Goal: Transaction & Acquisition: Book appointment/travel/reservation

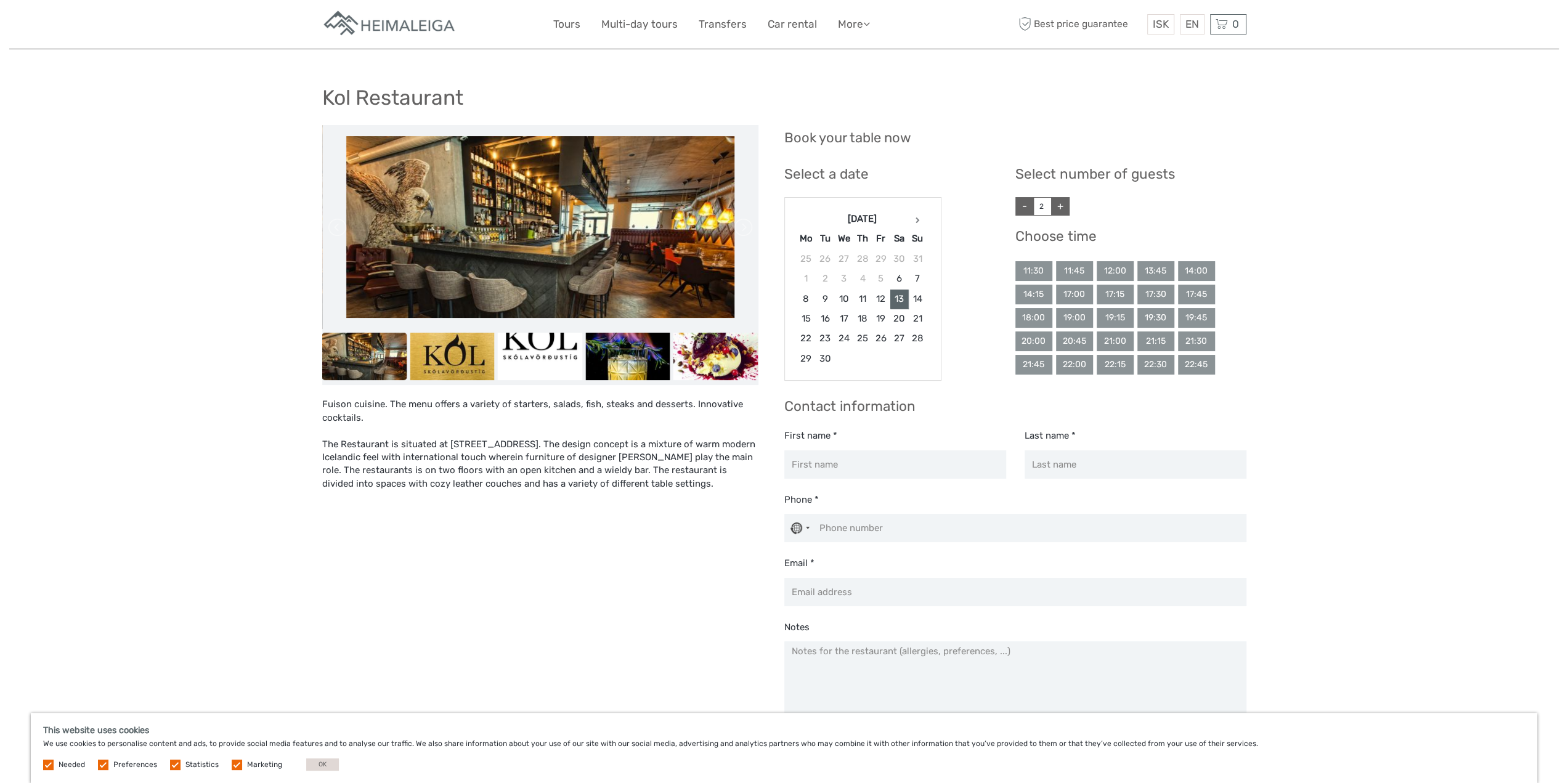
click at [1077, 321] on div "19:00" at bounding box center [1075, 317] width 37 height 20
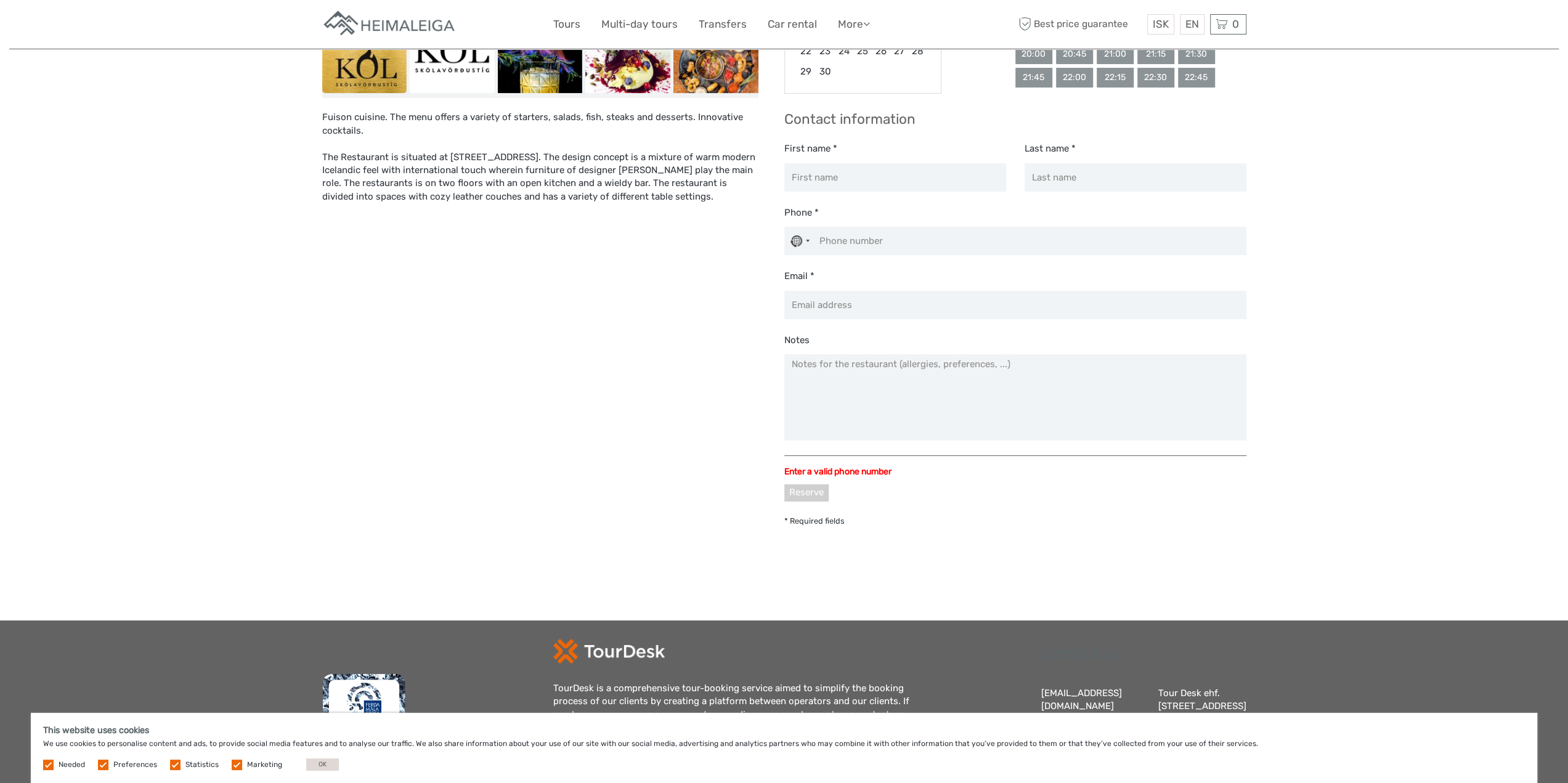
scroll to position [376, 0]
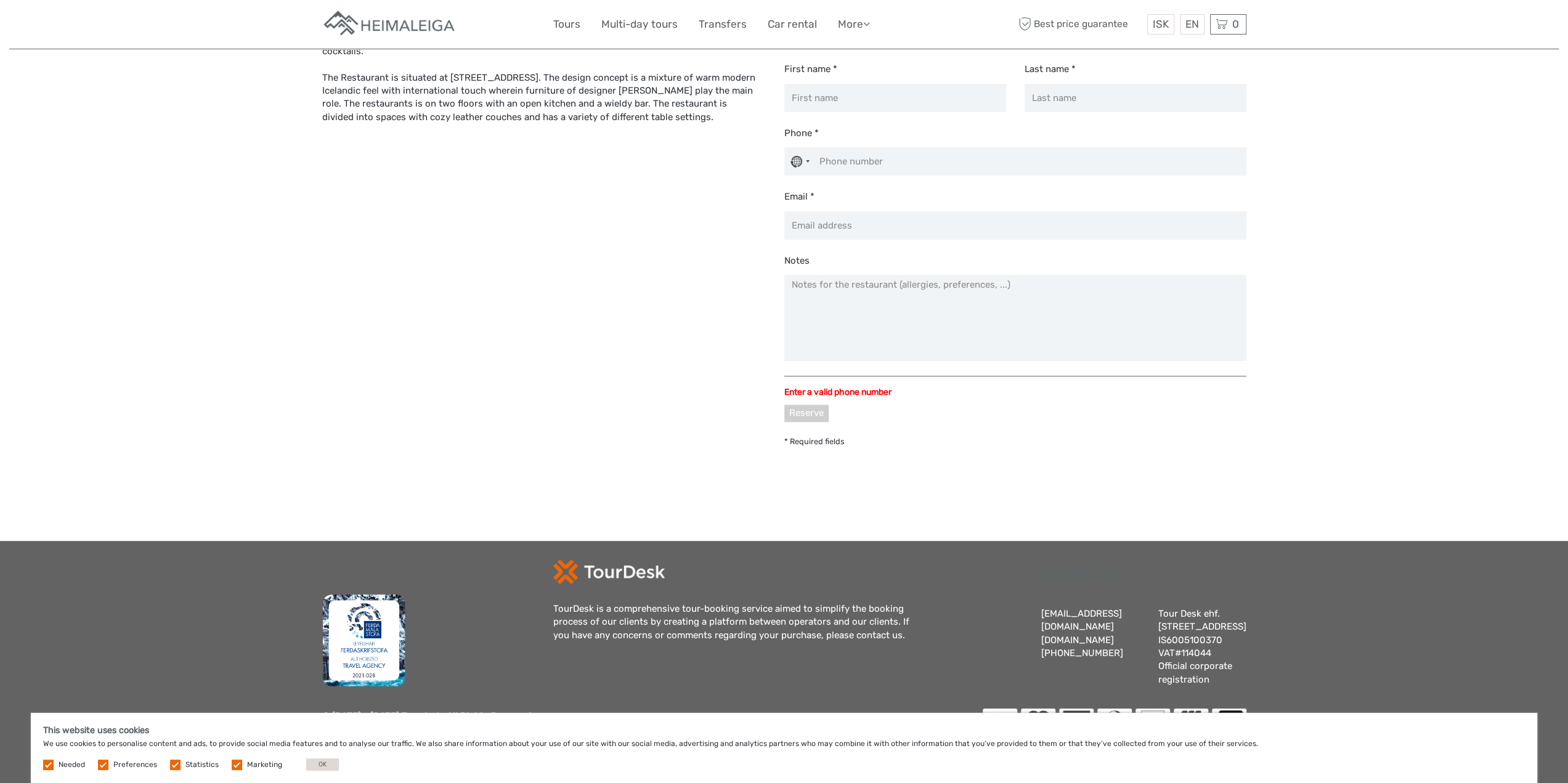
drag, startPoint x: 445, startPoint y: 382, endPoint x: 351, endPoint y: 366, distance: 95.4
click at [351, 366] on div "Fuison cuisine. The menu offers a variety of starters, salads, fish, steaks and…" at bounding box center [553, 110] width 462 height 702
drag, startPoint x: 357, startPoint y: 264, endPoint x: 338, endPoint y: 263, distance: 19.0
click at [338, 263] on div "Fuison cuisine. The menu offers a variety of starters, salads, fish, steaks and…" at bounding box center [553, 110] width 462 height 702
click at [312, 758] on button "OK" at bounding box center [323, 764] width 33 height 12
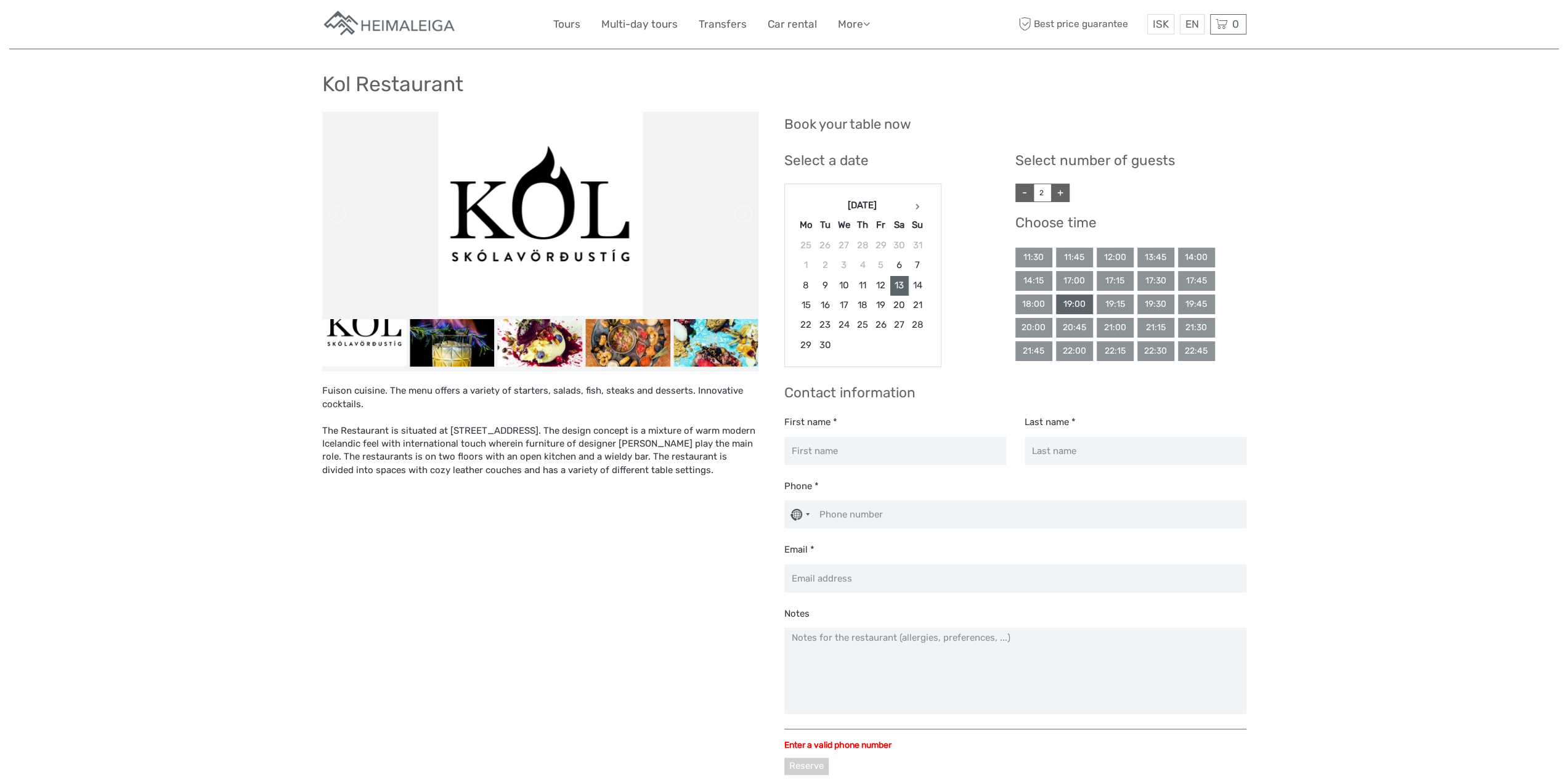
scroll to position [0, 0]
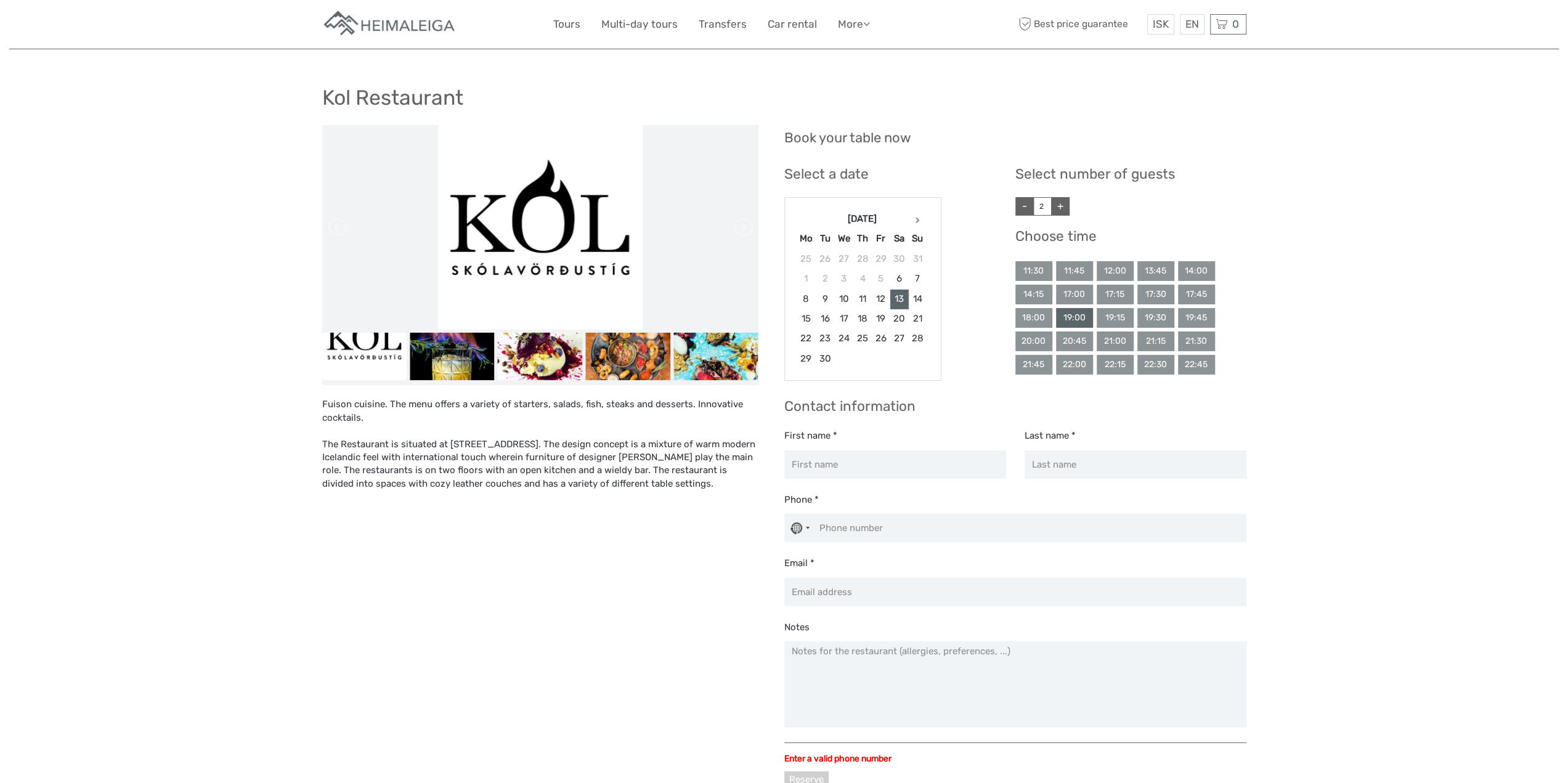
drag, startPoint x: 118, startPoint y: 217, endPoint x: 123, endPoint y: 203, distance: 14.9
click at [123, 203] on div "Kol Restaurant Fuison cuisine. The menu offers a variety of starters, salads, f…" at bounding box center [784, 453] width 1550 height 907
click at [803, 25] on link "Car rental" at bounding box center [792, 24] width 49 height 18
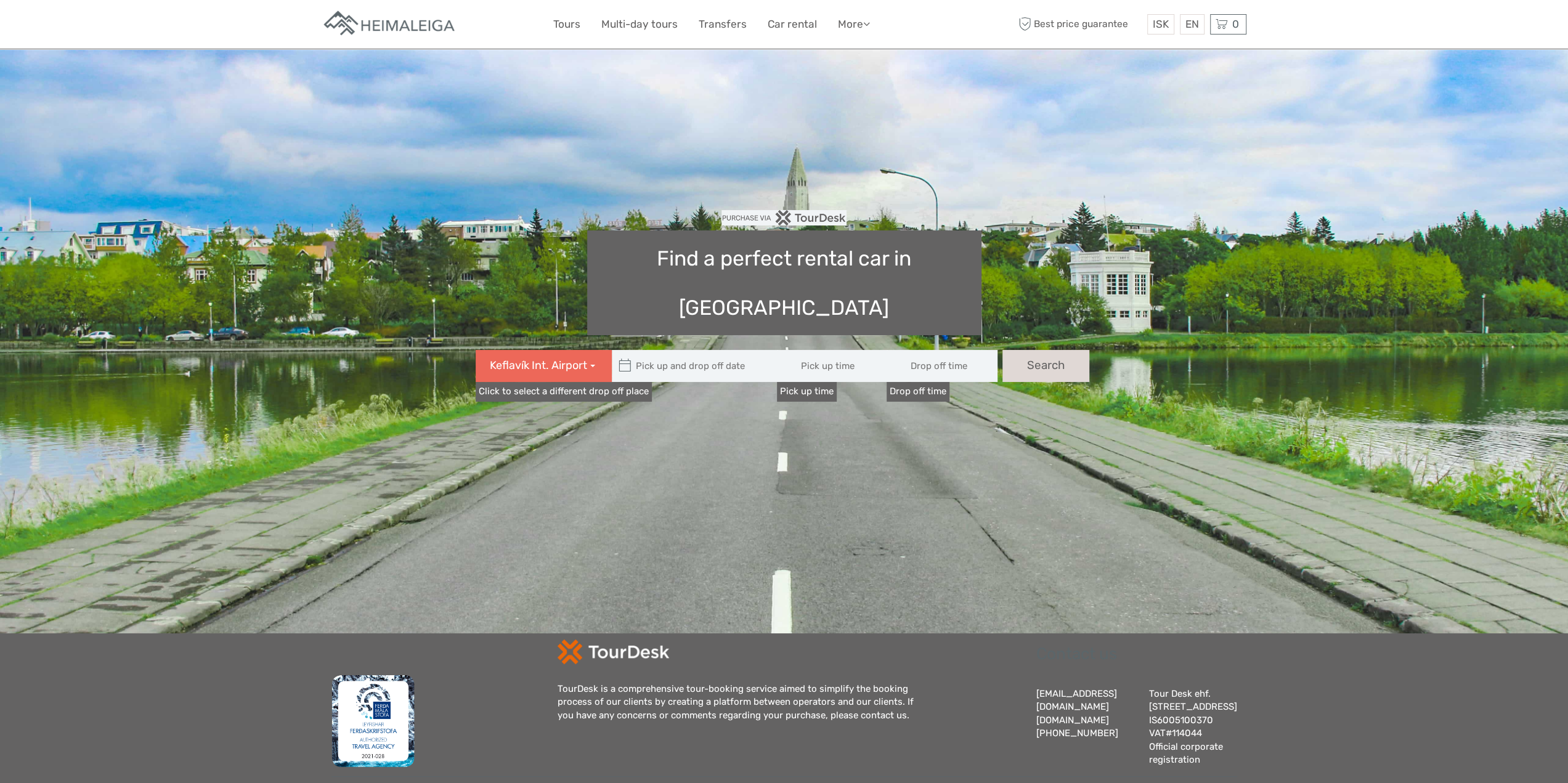
type input "08:00"
type input "[DATE]"
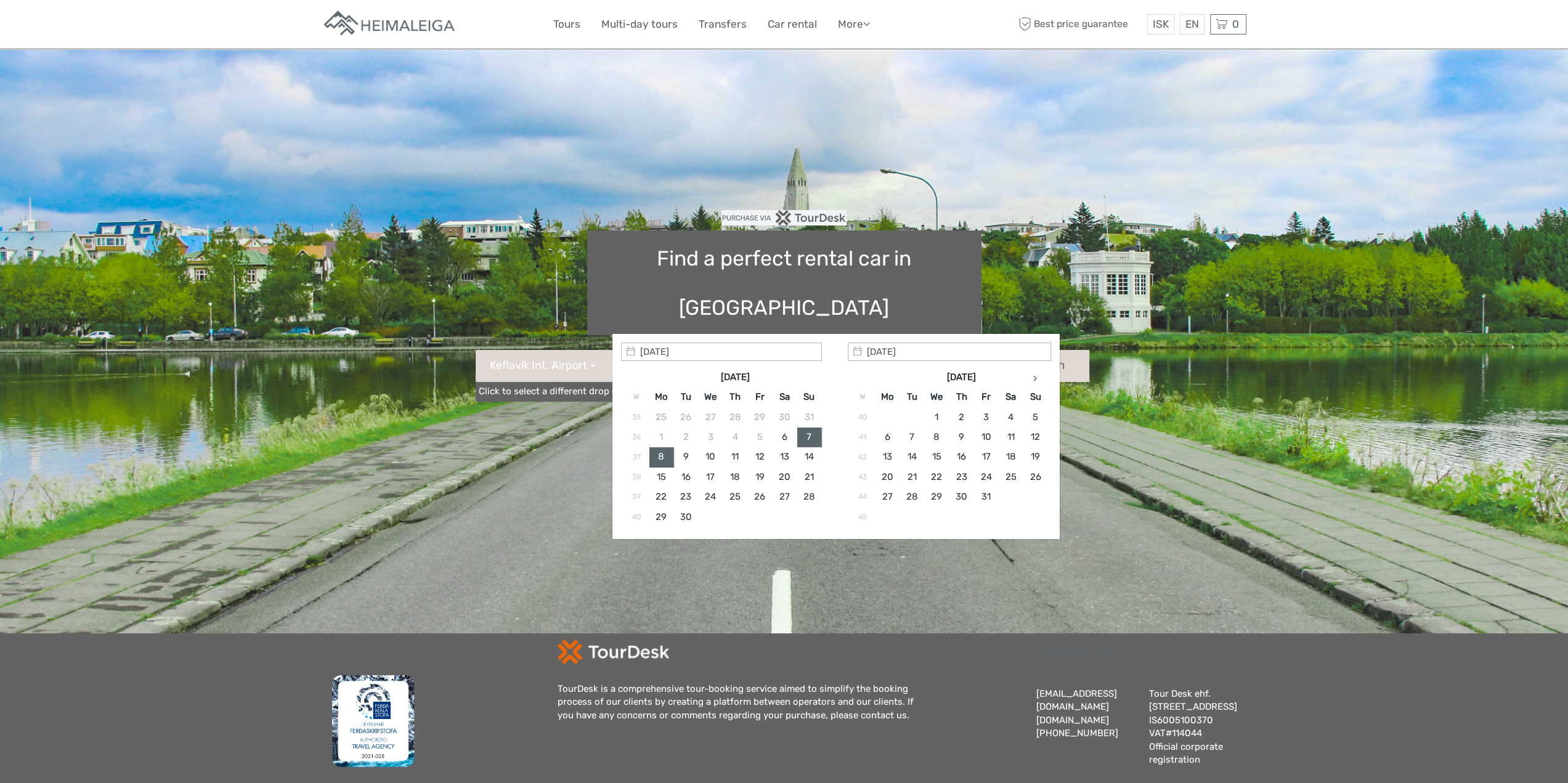
click at [681, 350] on input "text" at bounding box center [695, 366] width 167 height 32
type input "[DATE]"
type input "[DATE] - [DATE]"
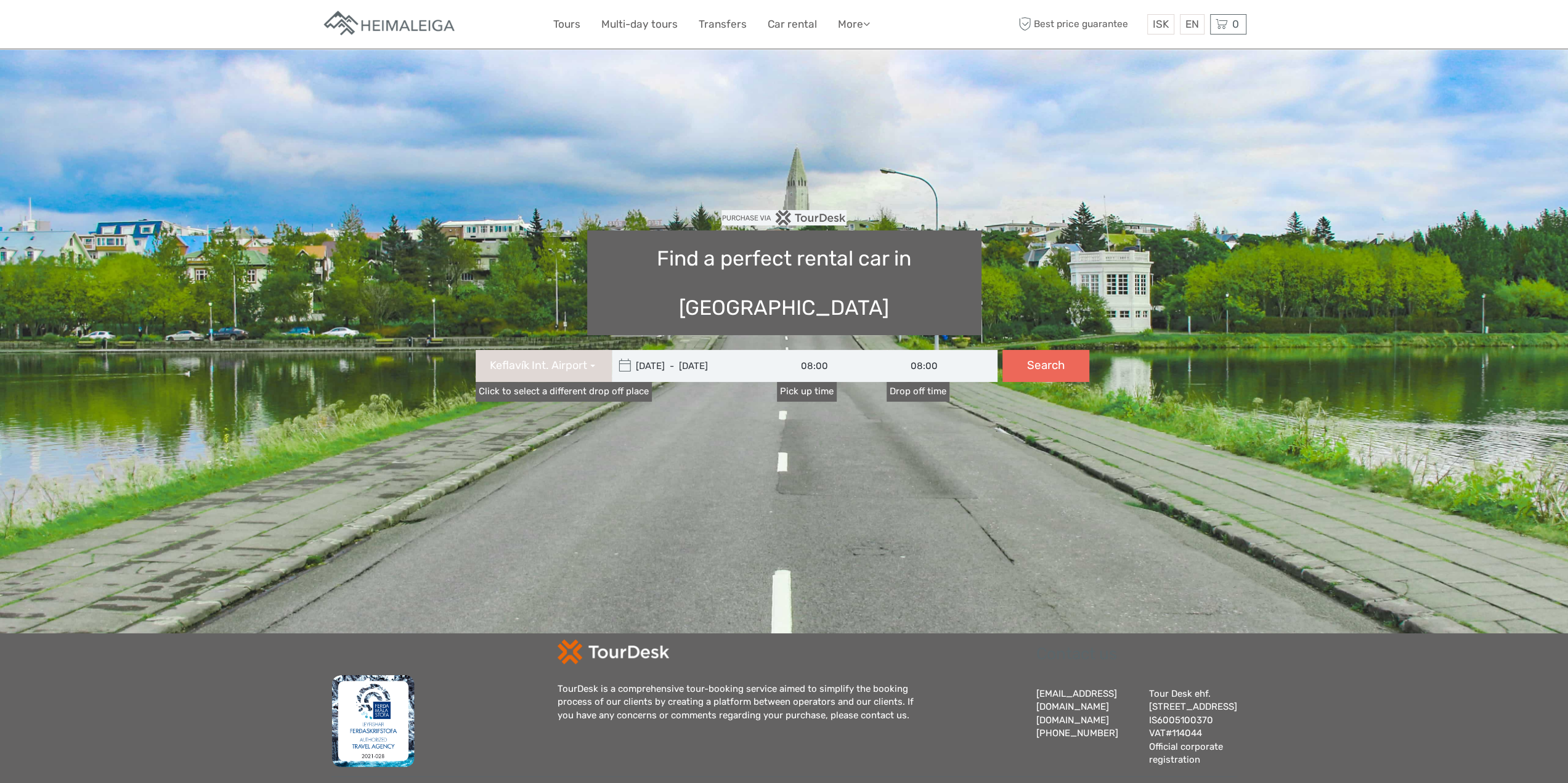
click at [1057, 350] on button "Search" at bounding box center [1046, 366] width 87 height 32
type input "[DATE] - [DATE]"
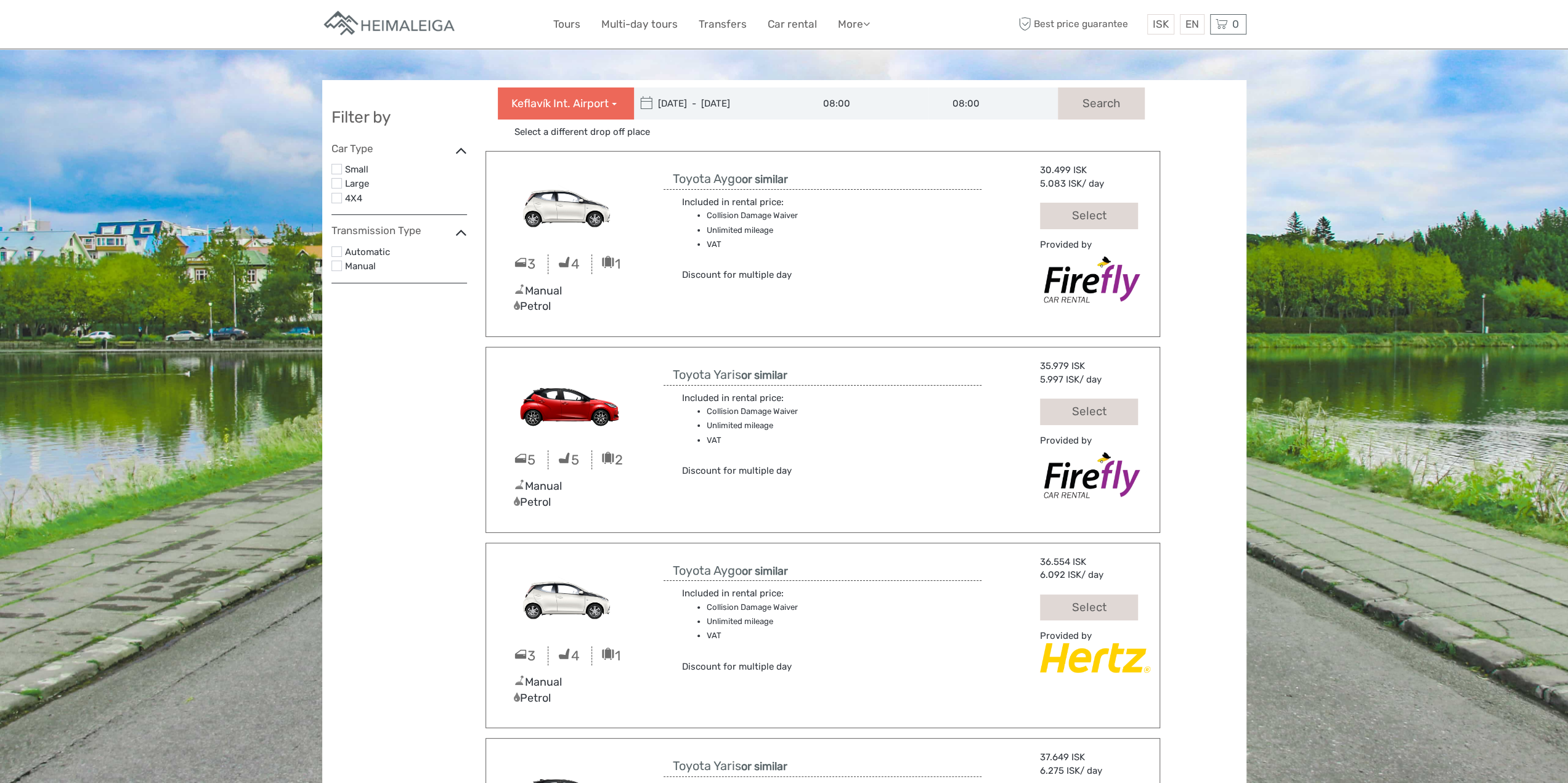
click at [572, 99] on span "Keflavík Int. Airport" at bounding box center [560, 104] width 98 height 16
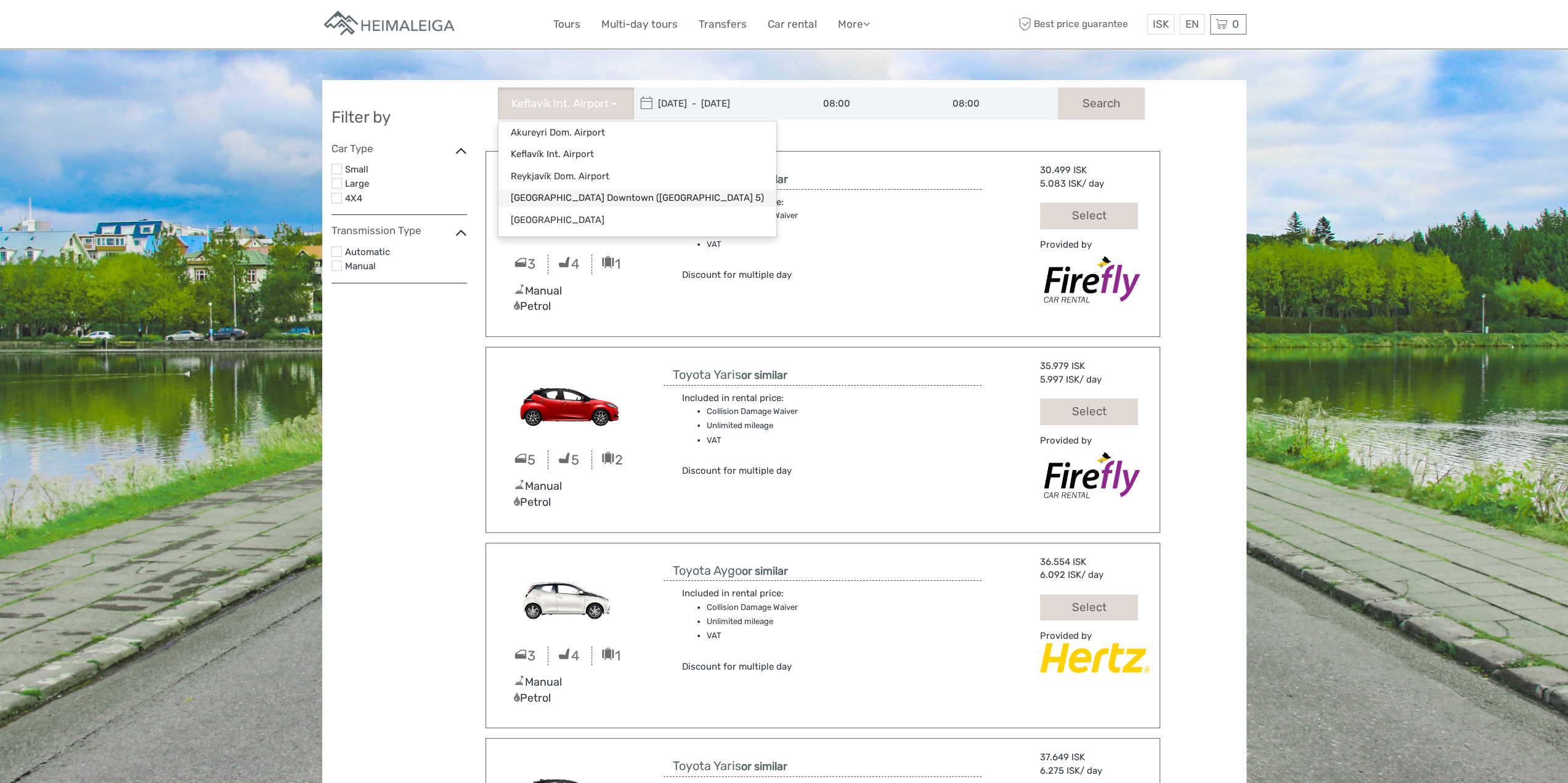
click at [593, 199] on link "[GEOGRAPHIC_DATA] Downtown ([GEOGRAPHIC_DATA] 5)" at bounding box center [637, 198] width 278 height 16
type input "[DATE]"
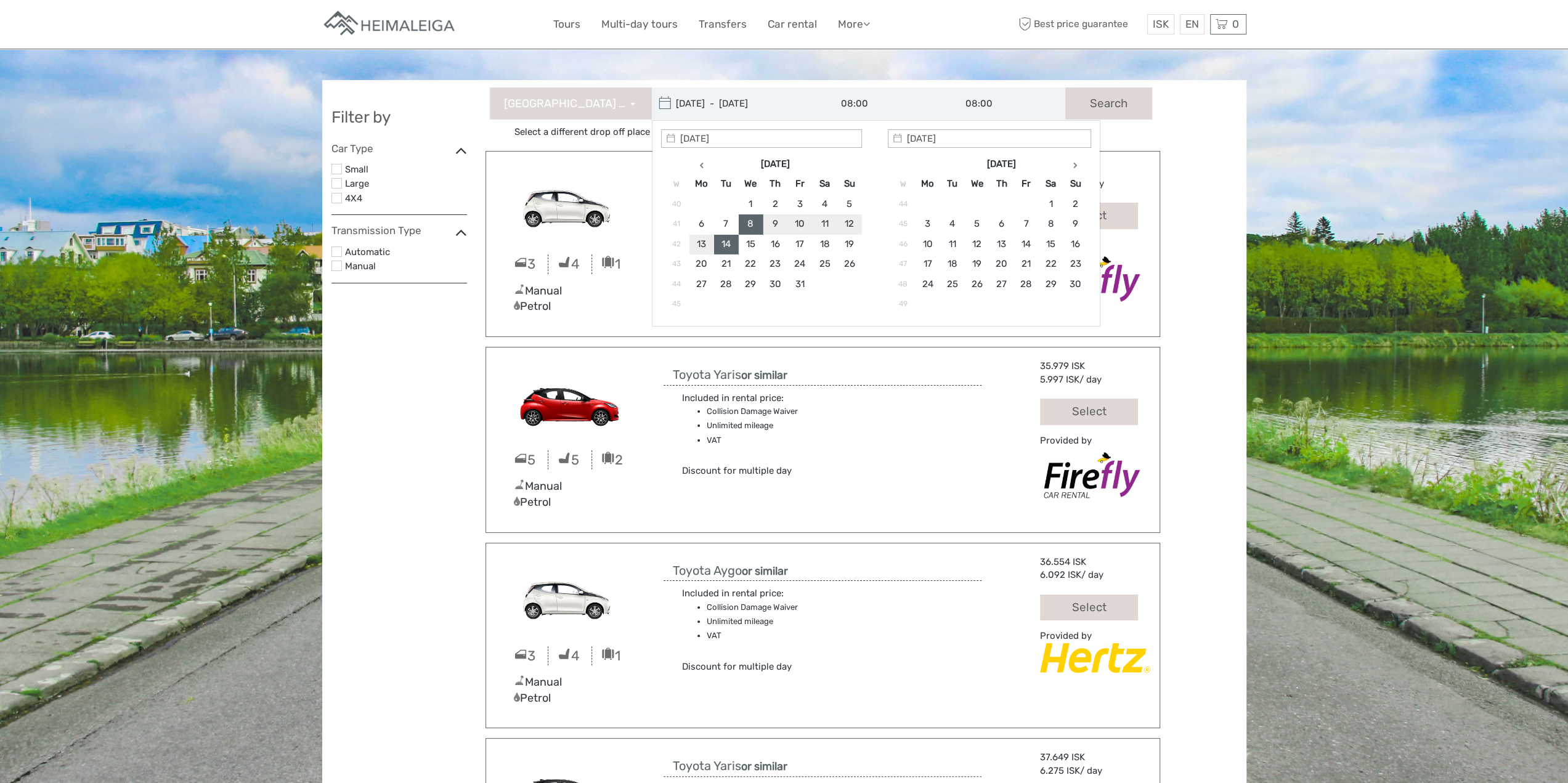
type input "[DATE]"
click at [1109, 99] on button "Search" at bounding box center [1108, 103] width 87 height 32
